Goal: Task Accomplishment & Management: Manage account settings

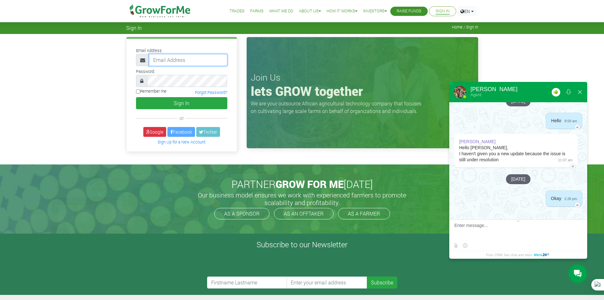
type input "233241790365@growforme.com"
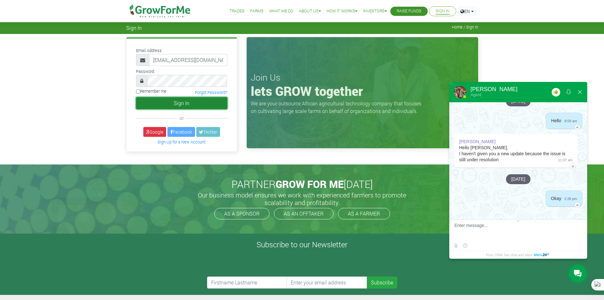
click at [194, 105] on button "Sign In" at bounding box center [181, 103] width 91 height 12
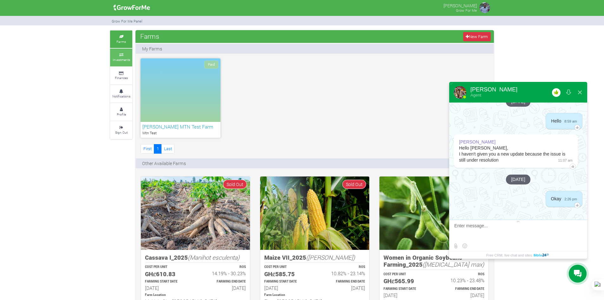
drag, startPoint x: 0, startPoint y: 0, endPoint x: 118, endPoint y: 57, distance: 131.0
click at [118, 57] on link "Investments" at bounding box center [121, 57] width 22 height 17
